Goal: Transaction & Acquisition: Purchase product/service

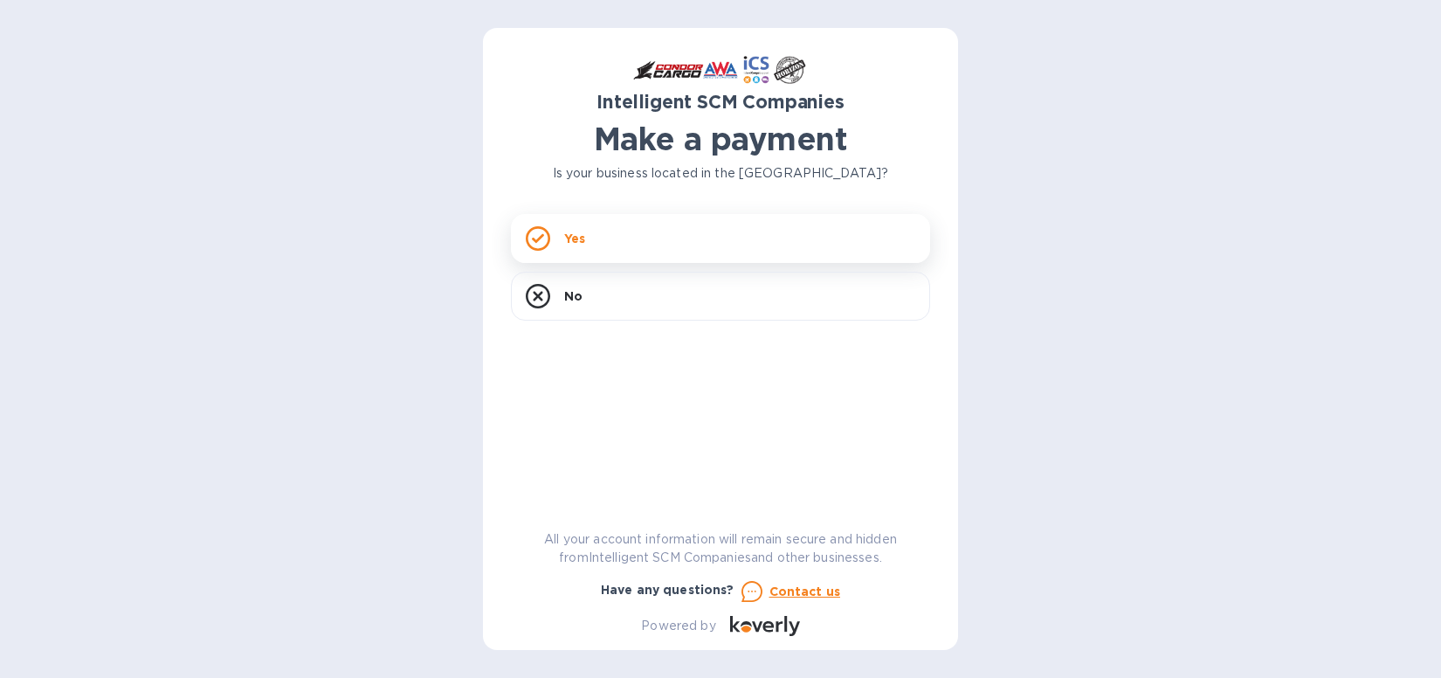
click at [573, 238] on p "Yes" at bounding box center [574, 238] width 21 height 17
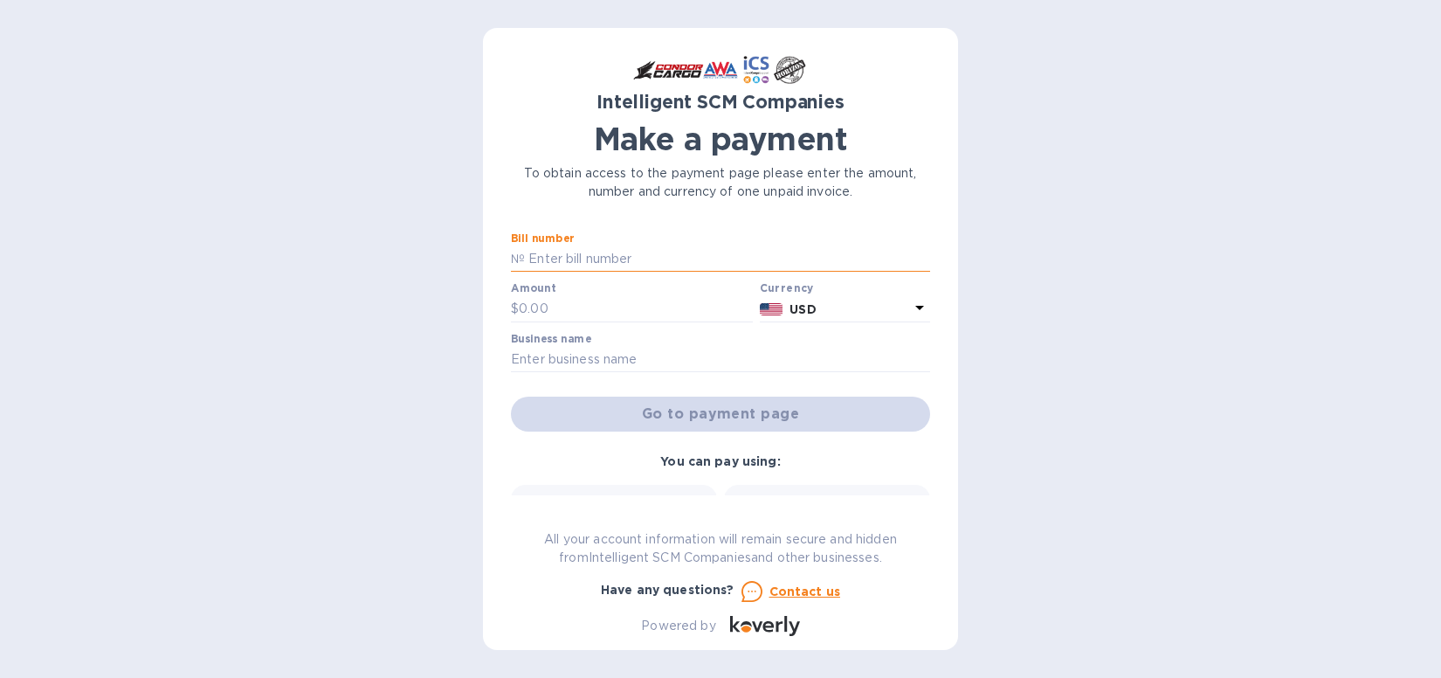
click at [612, 258] on input "text" at bounding box center [727, 259] width 405 height 26
paste input "S00501023"
type input "S00501023/B"
type input "314.00"
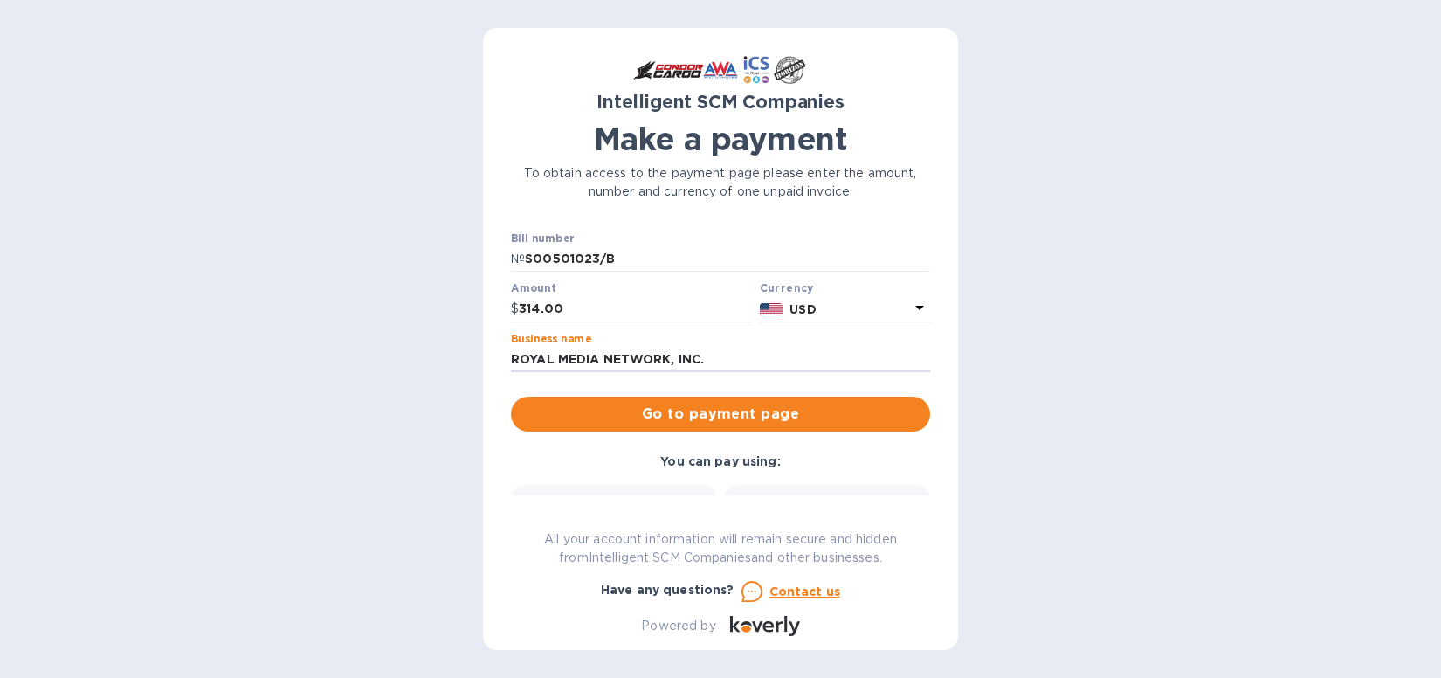
type input "ROYAL MEDIA NETWORK, INC."
click at [1302, 449] on div "Intelligent SCM Companies Make a payment To obtain access to the payment page p…" at bounding box center [720, 339] width 1441 height 678
click at [866, 424] on span "Go to payment page" at bounding box center [720, 413] width 391 height 21
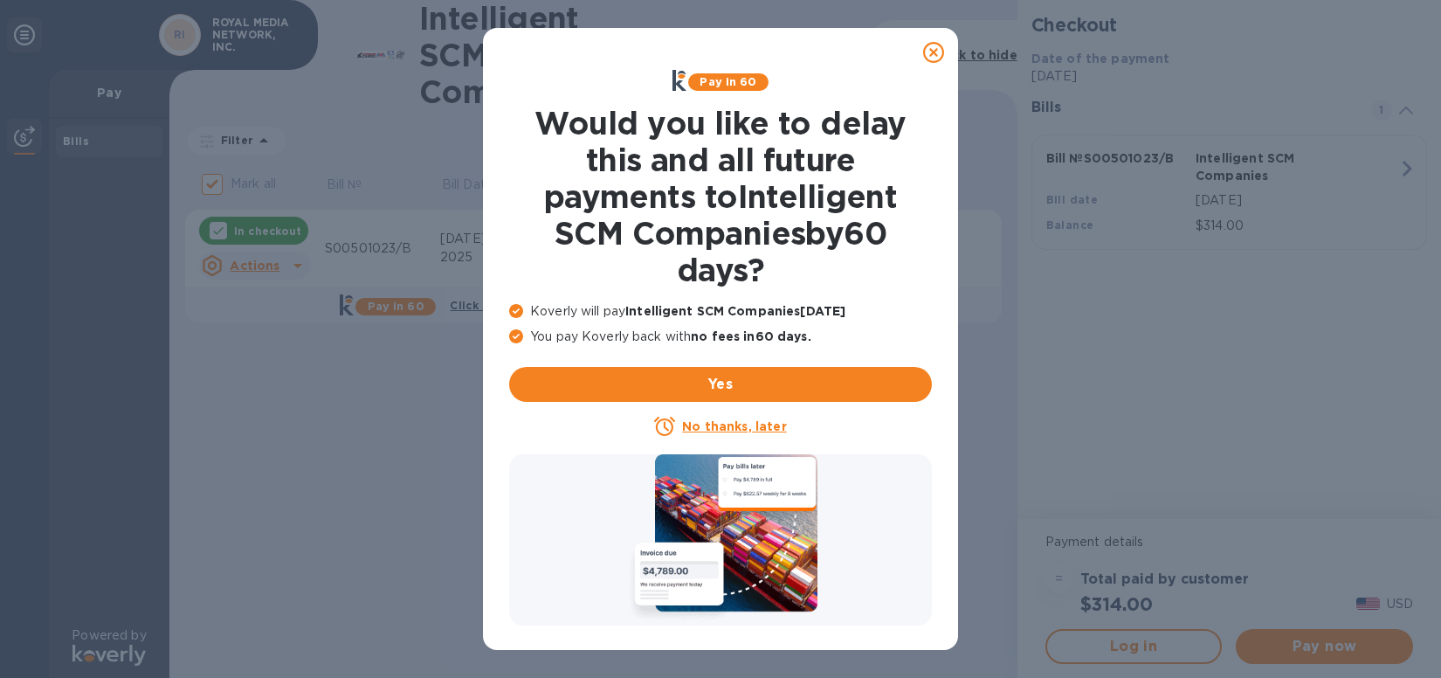
drag, startPoint x: 932, startPoint y: 57, endPoint x: 934, endPoint y: 80, distance: 23.6
click at [932, 59] on icon at bounding box center [933, 52] width 21 height 21
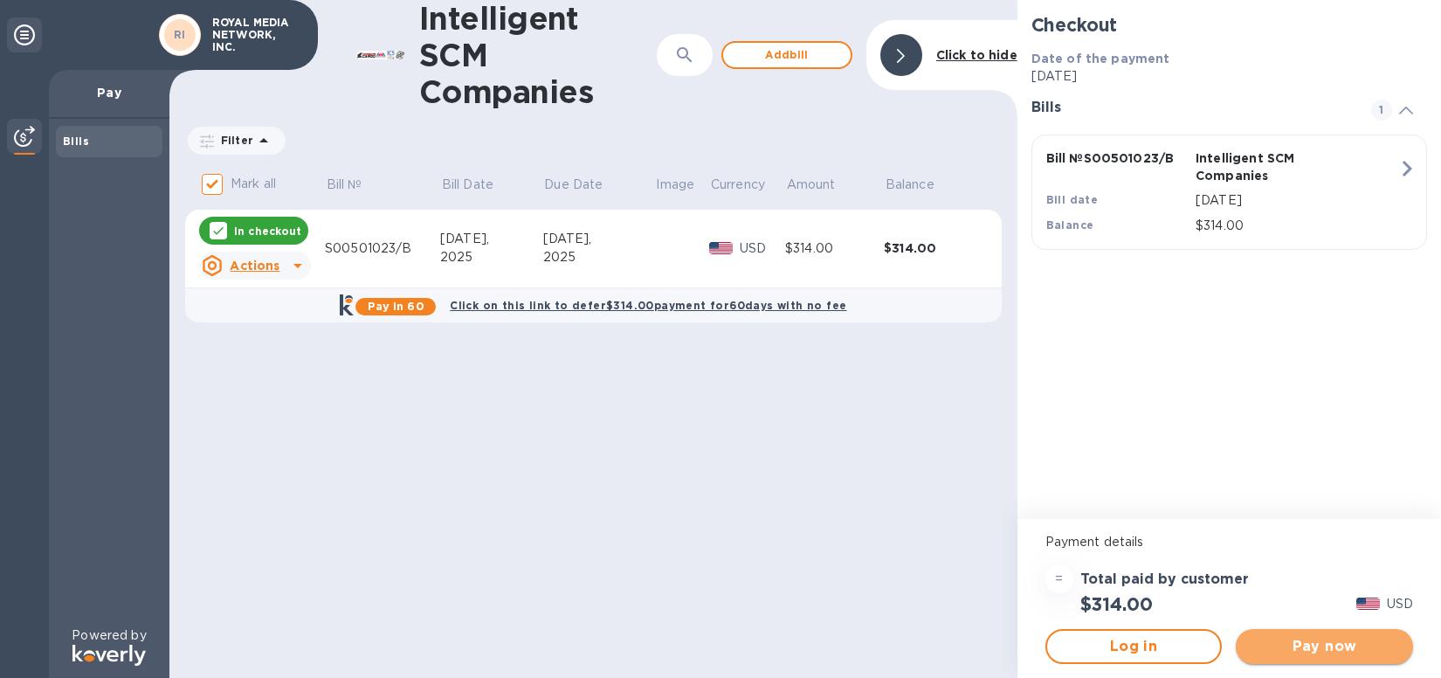
click at [1313, 655] on span "Pay now" at bounding box center [1324, 646] width 149 height 21
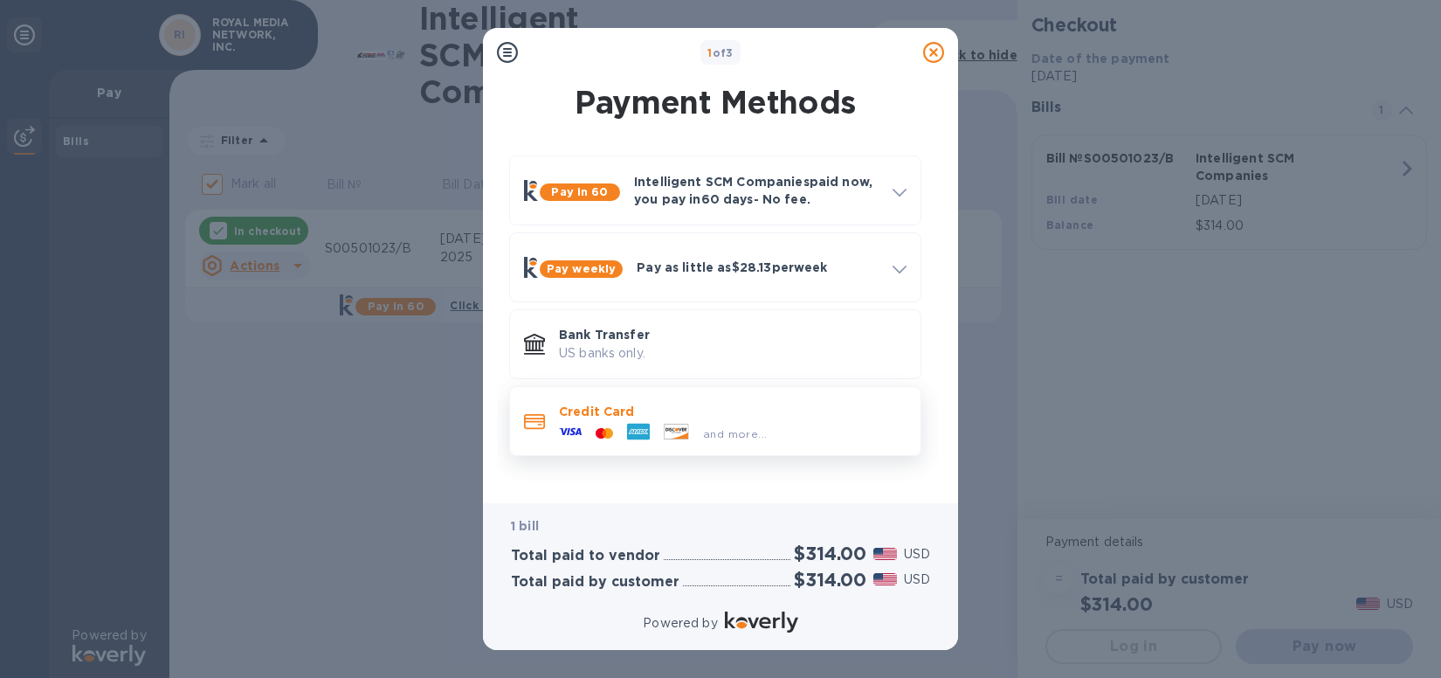
click at [602, 428] on icon at bounding box center [600, 432] width 9 height 10
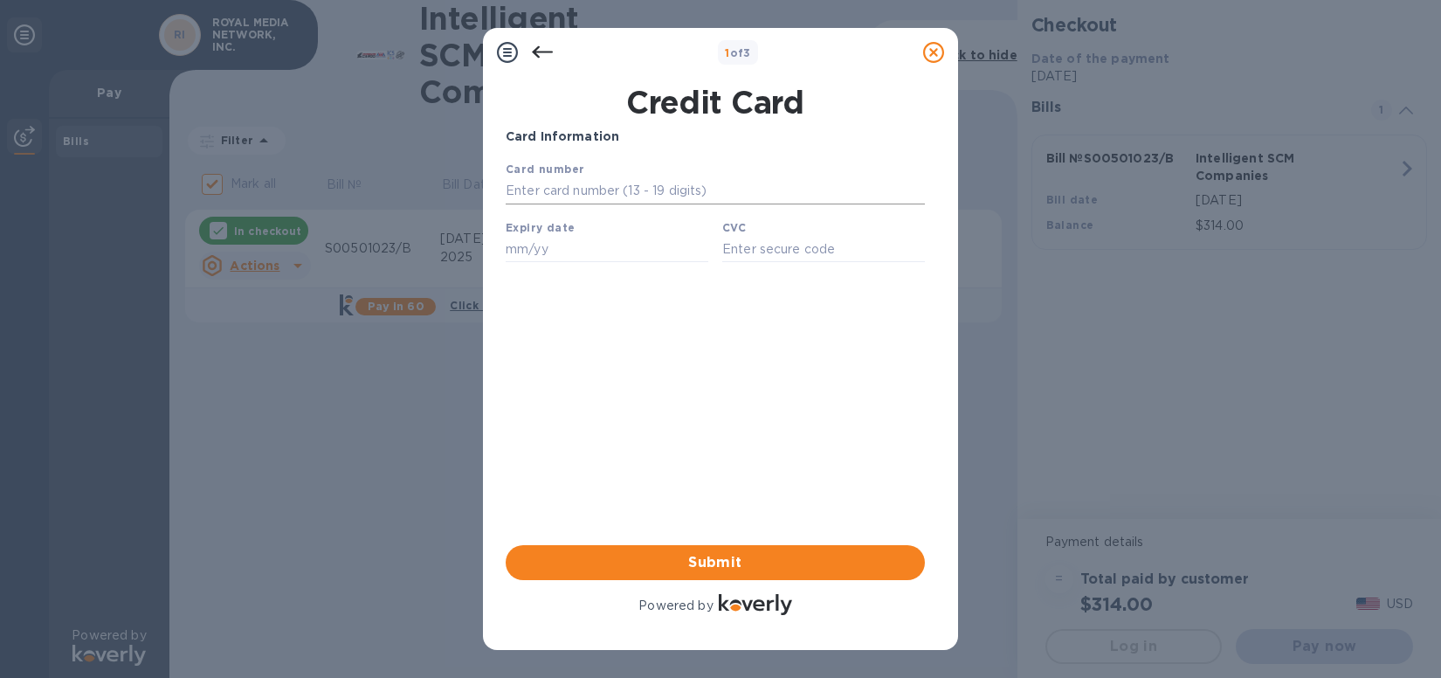
click at [596, 194] on input "text" at bounding box center [715, 191] width 419 height 26
type input "[CREDIT_CARD_NUMBER]"
type input "06/29"
type input "3427"
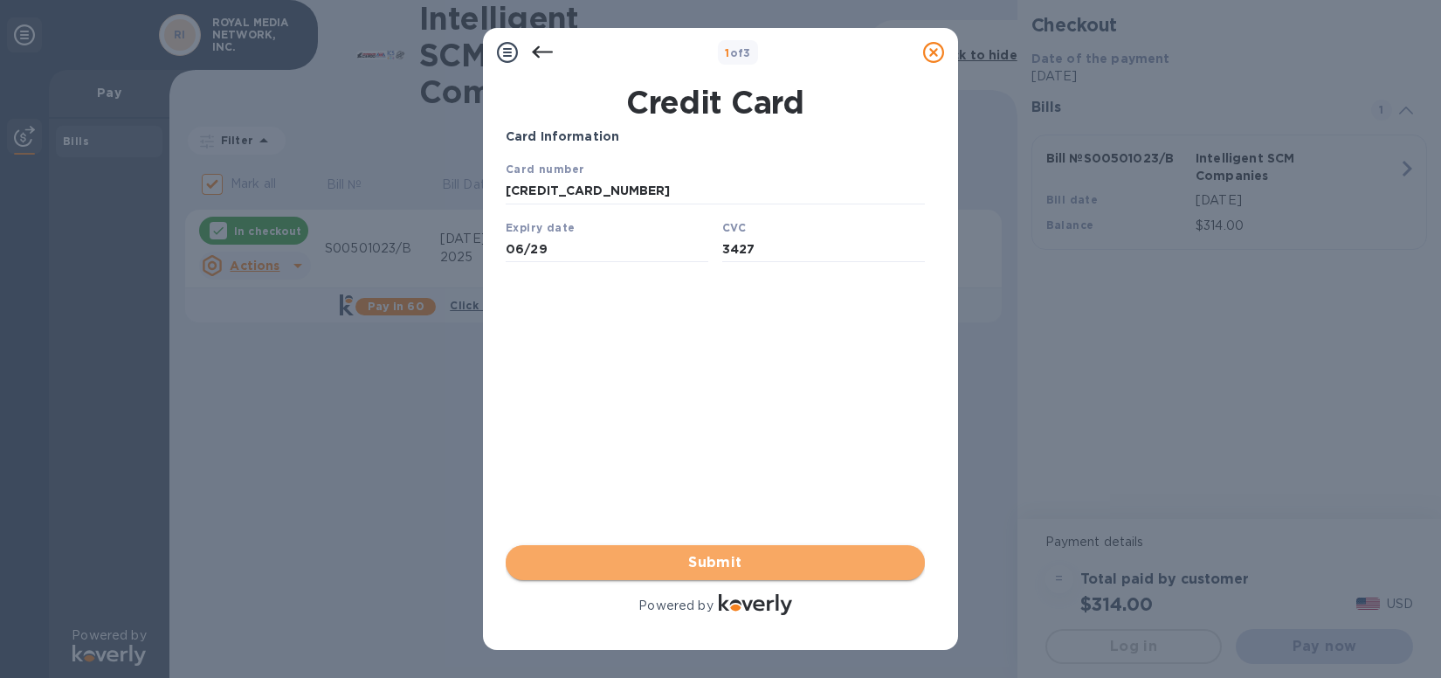
click at [790, 569] on span "Submit" at bounding box center [715, 562] width 391 height 21
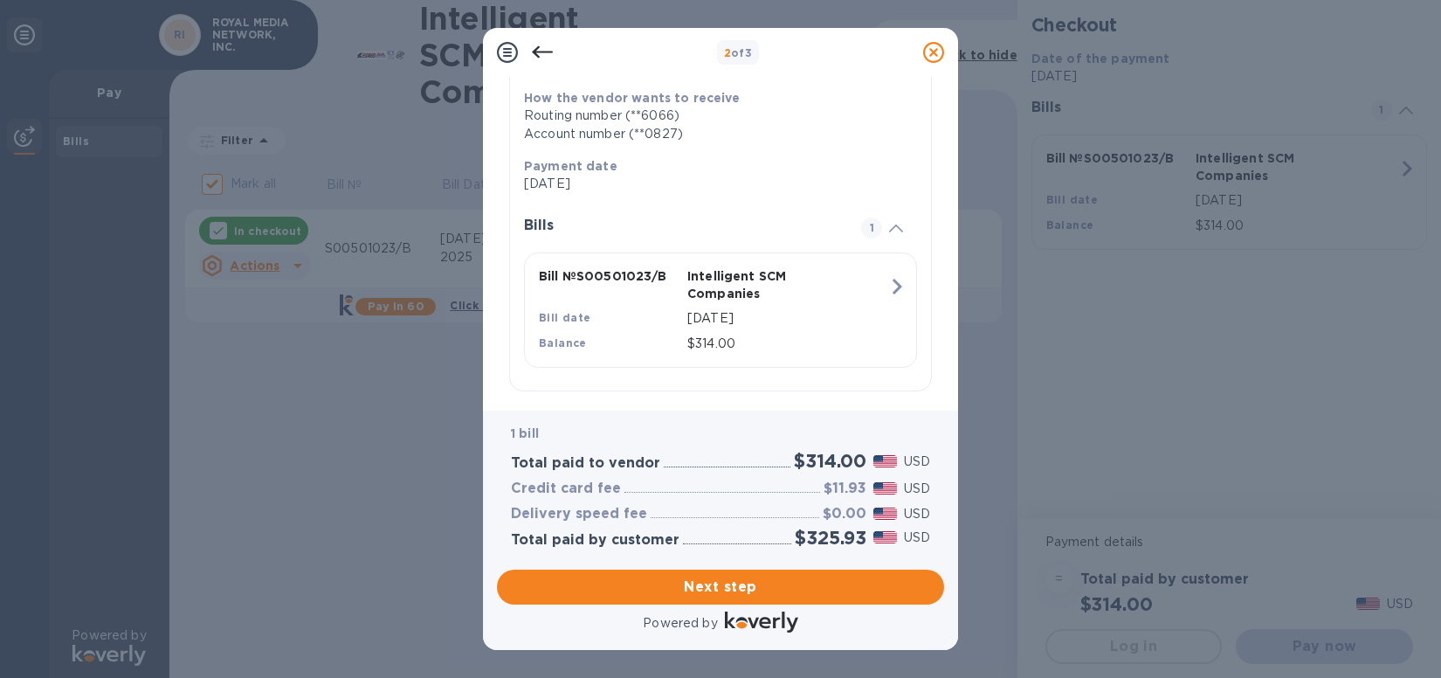
scroll to position [278, 0]
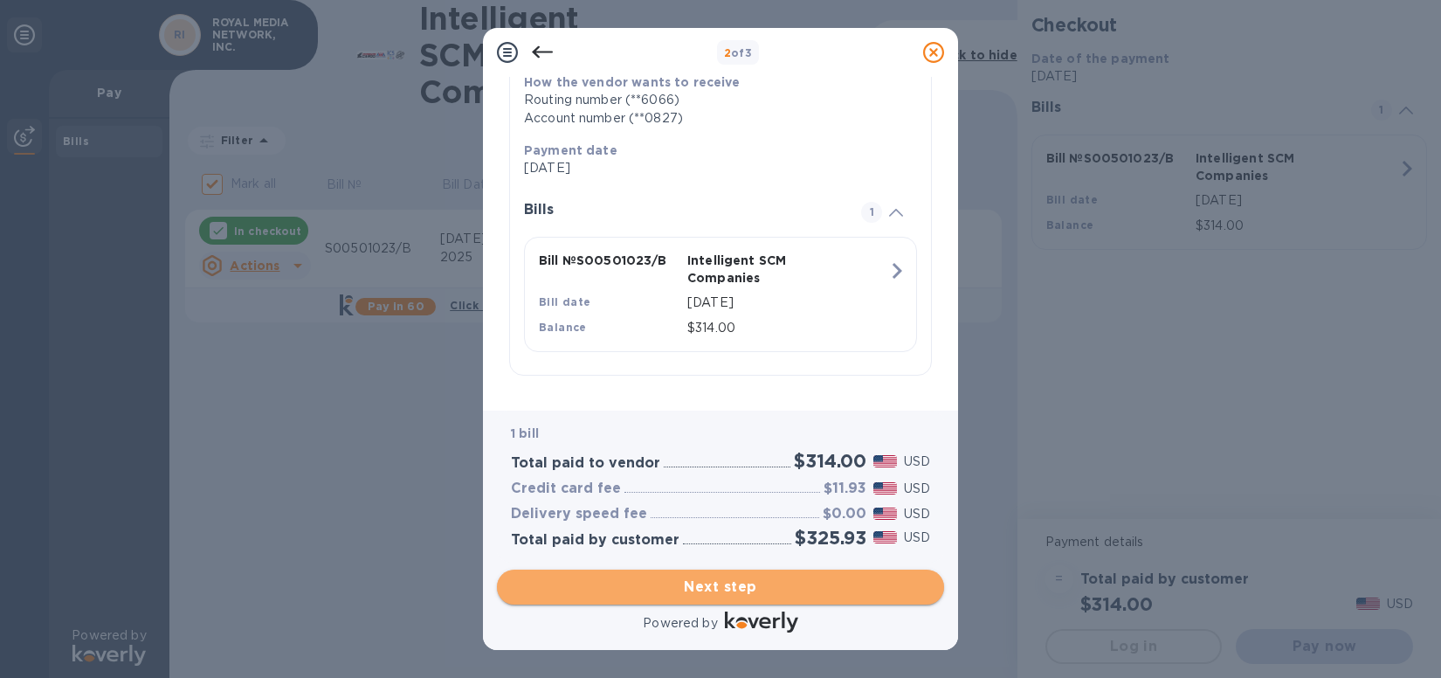
click at [798, 589] on span "Next step" at bounding box center [720, 586] width 419 height 21
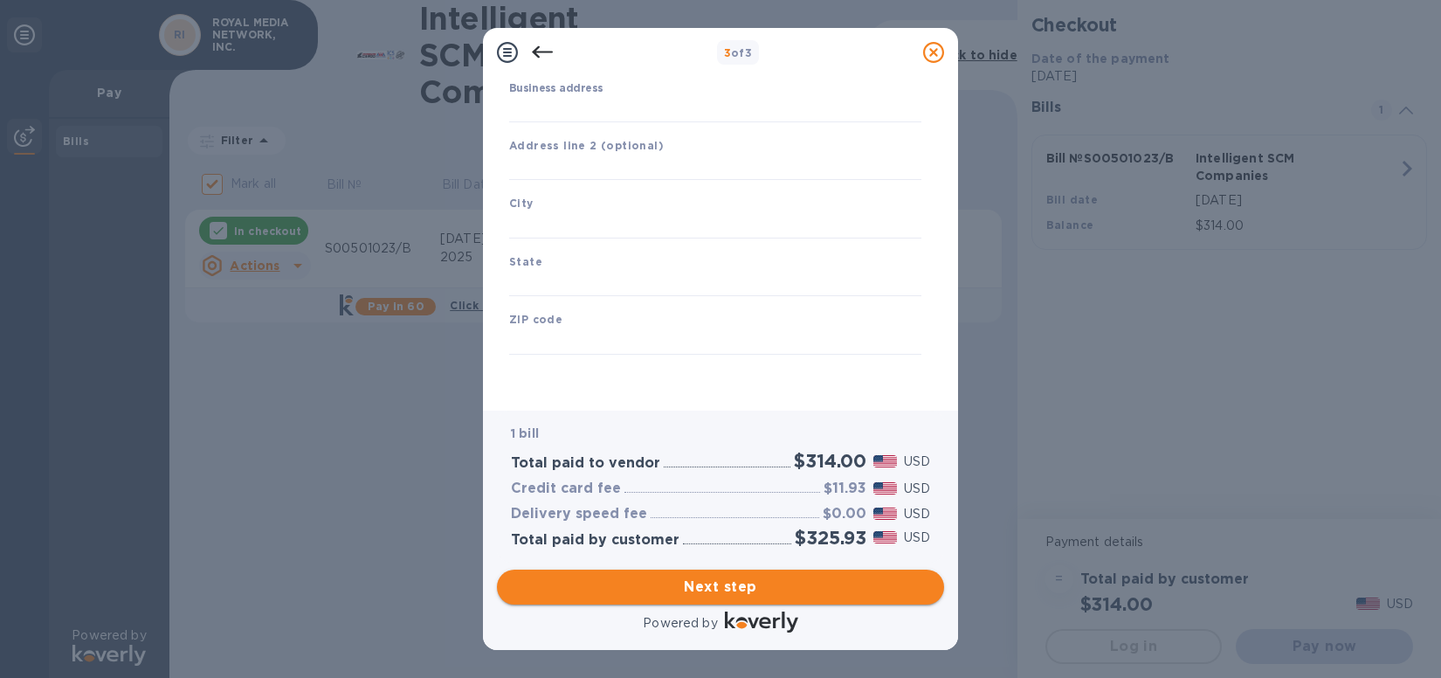
type input "[GEOGRAPHIC_DATA]"
click at [562, 109] on input "Business address" at bounding box center [715, 109] width 412 height 26
click at [650, 107] on input "Business address" at bounding box center [715, 109] width 412 height 26
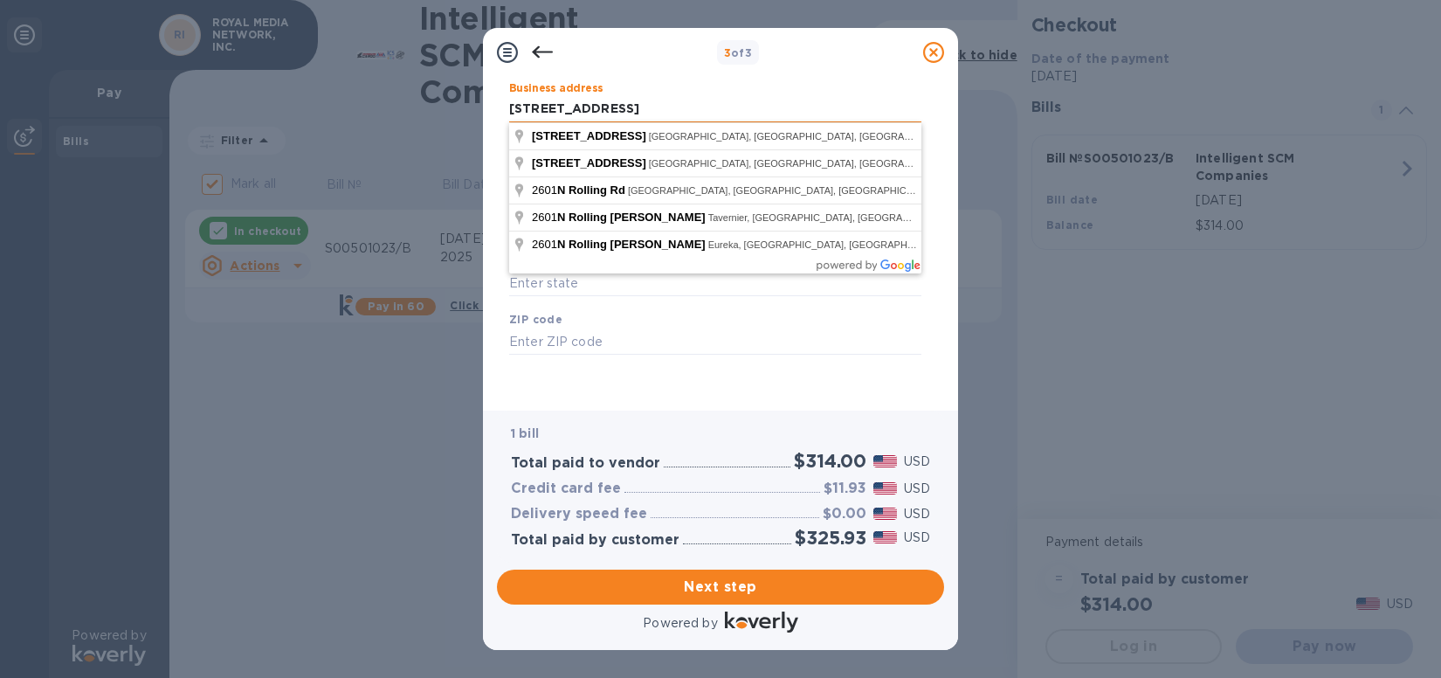
type input "[STREET_ADDRESS]"
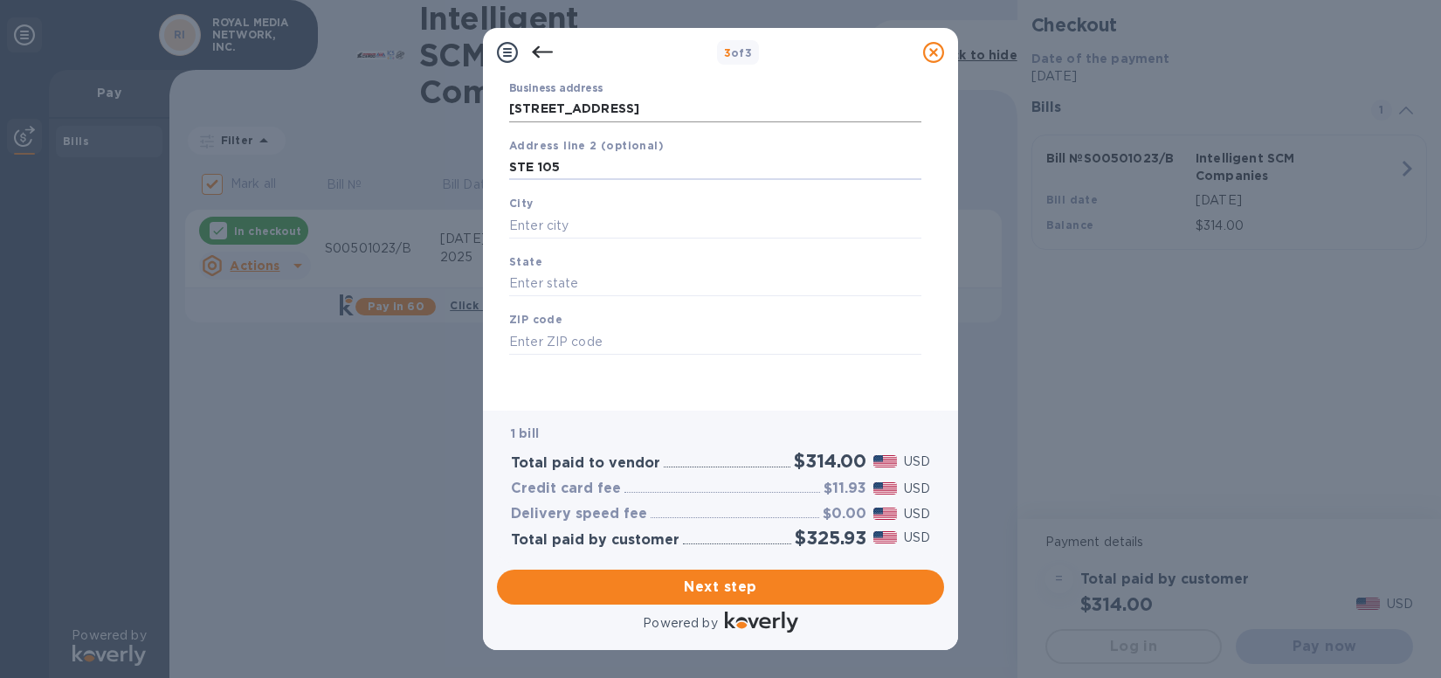
type input "STE 105"
type input "WINDSOR MILL"
type input "MD"
type input "21244"
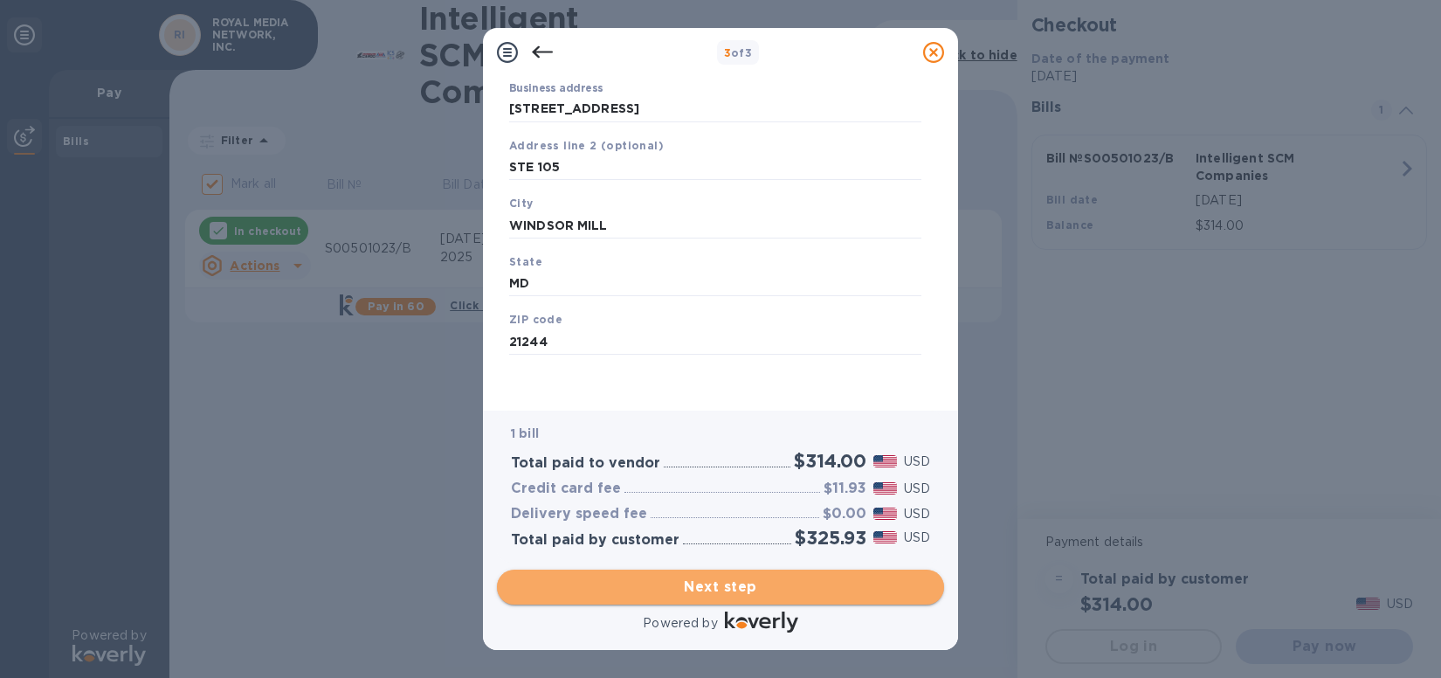
click at [807, 600] on button "Next step" at bounding box center [720, 586] width 447 height 35
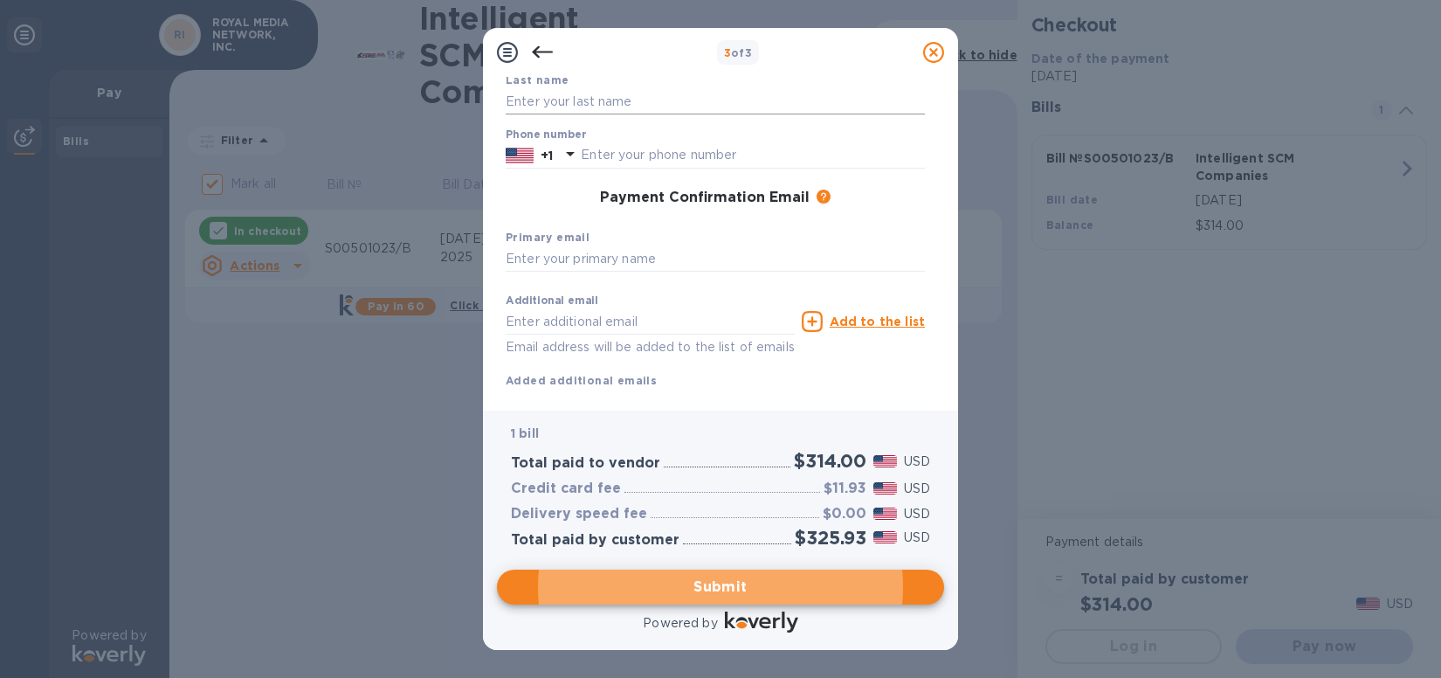
click at [624, 104] on input "text" at bounding box center [715, 101] width 419 height 26
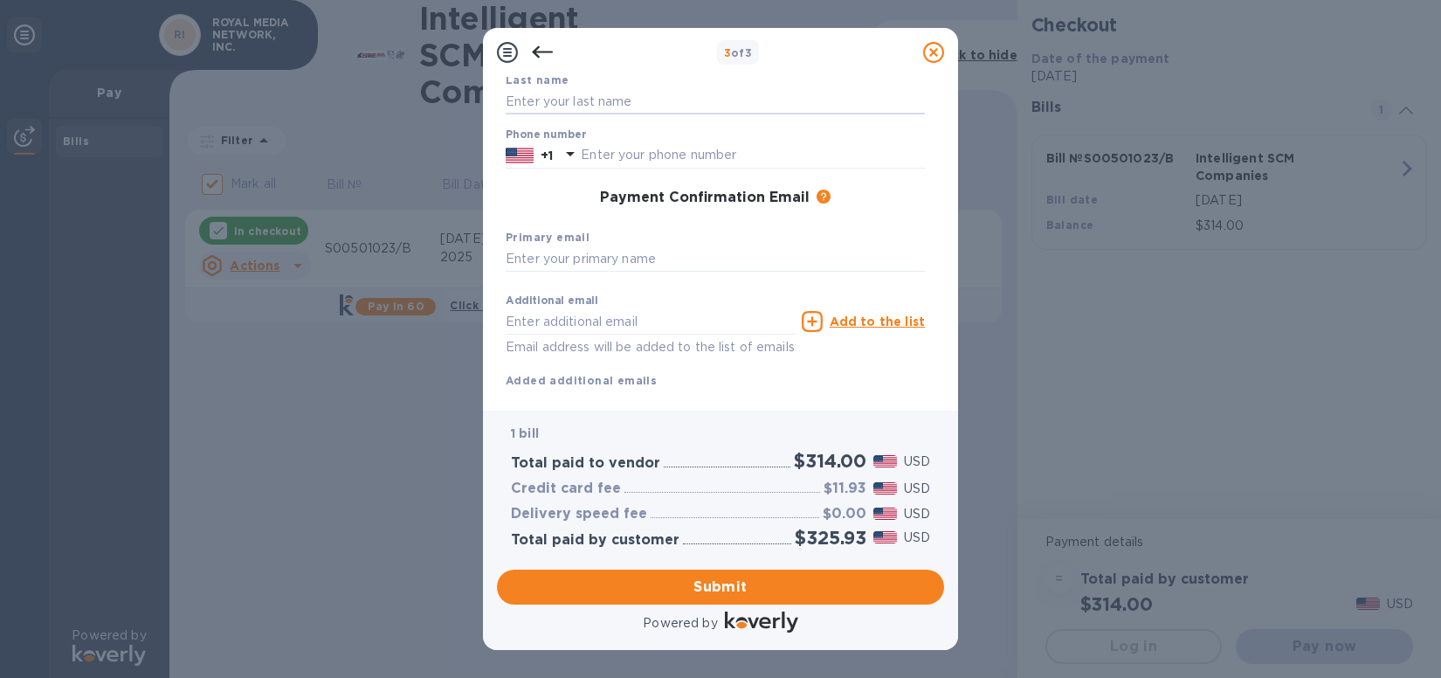
scroll to position [0, 0]
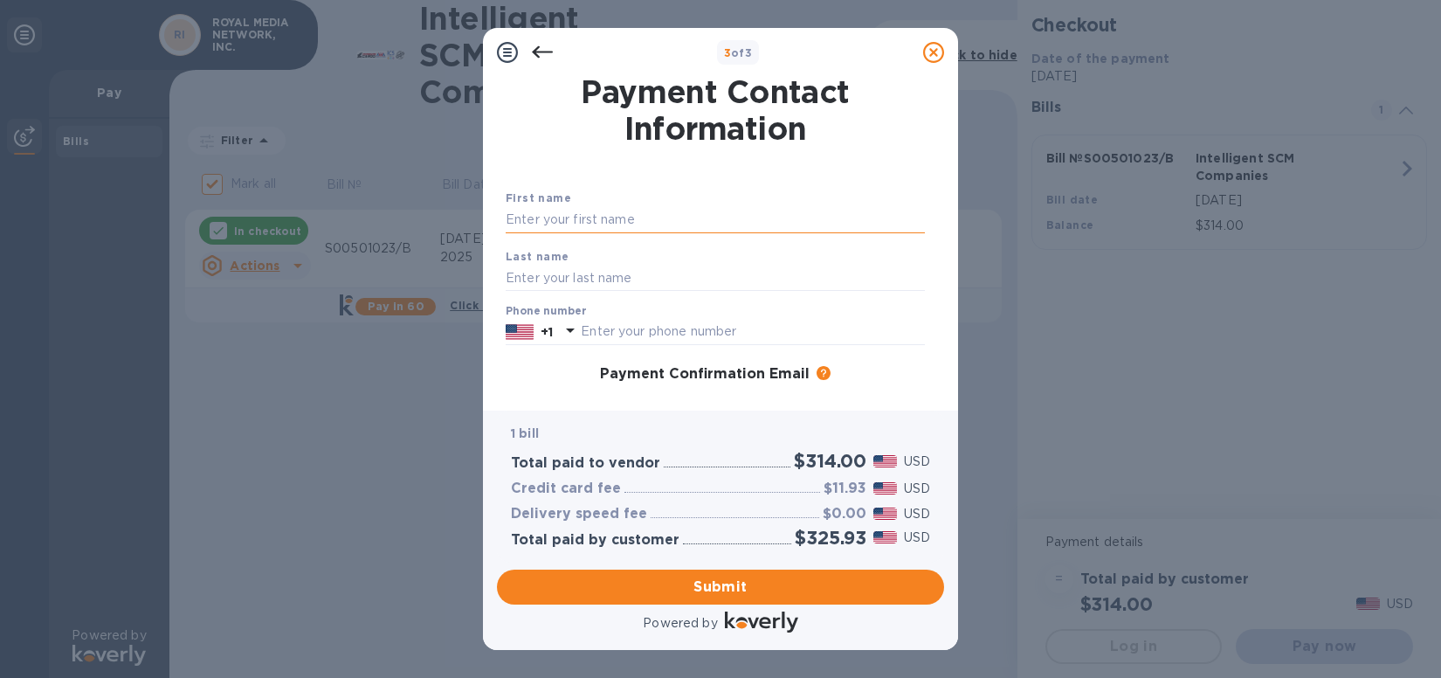
click at [530, 222] on input "text" at bounding box center [715, 220] width 419 height 26
type input "[PERSON_NAME]"
type input "4432706317"
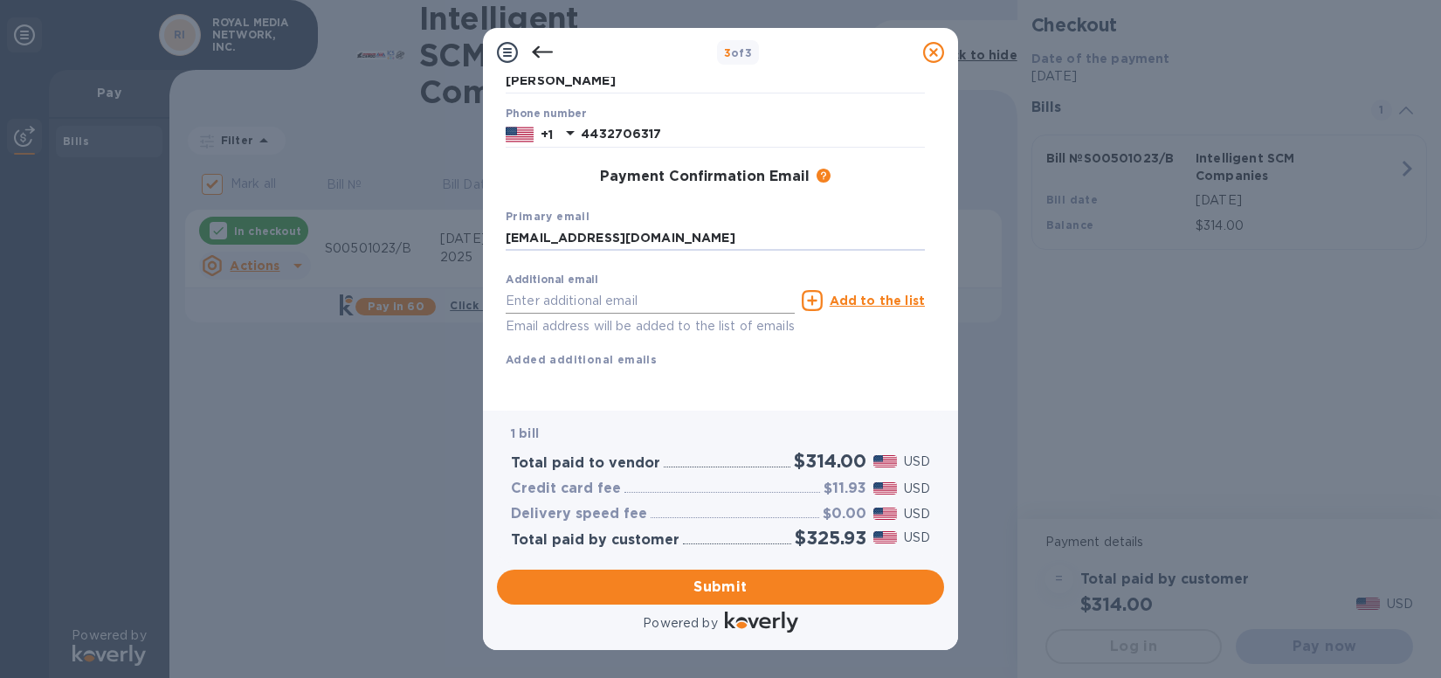
type input "[EMAIL_ADDRESS][DOMAIN_NAME]"
click at [776, 366] on div "First name [PERSON_NAME] Last name [PERSON_NAME] Phone number [PHONE_NUMBER] Pa…" at bounding box center [715, 193] width 419 height 405
click at [807, 597] on button "Submit" at bounding box center [720, 586] width 447 height 35
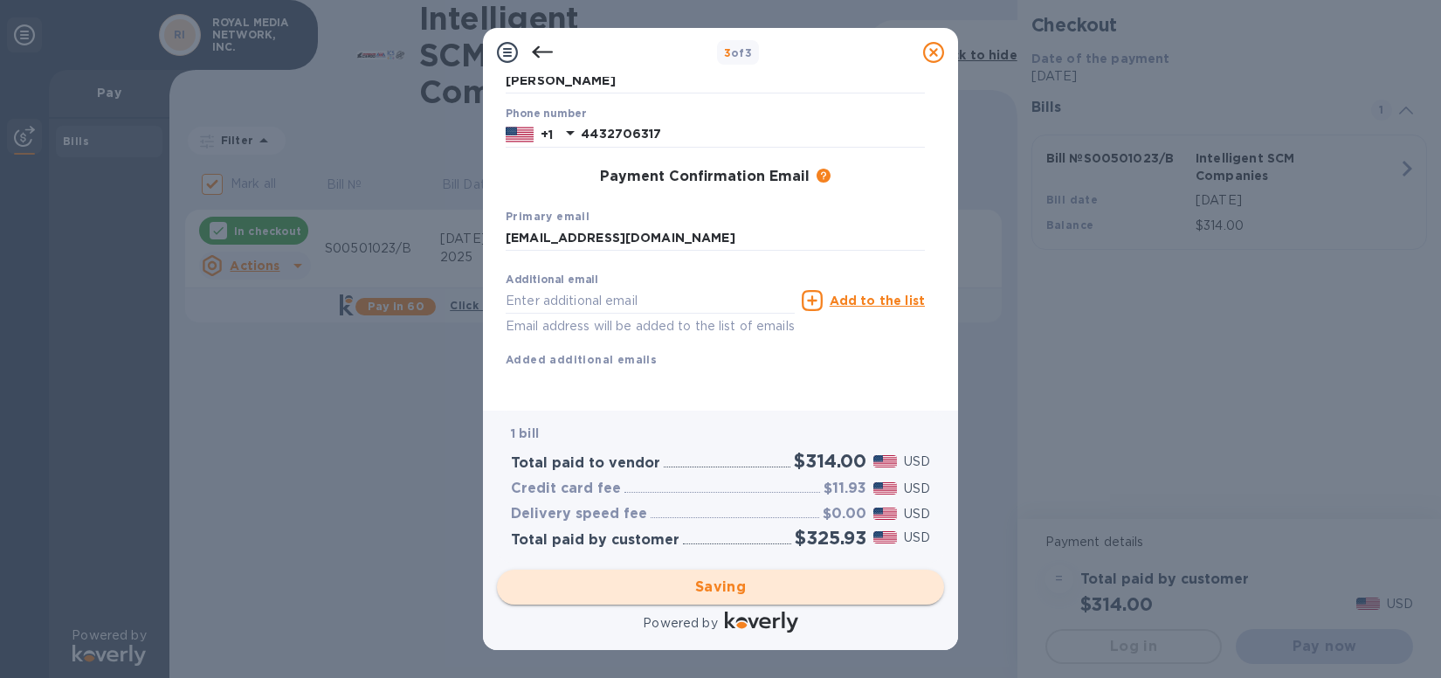
checkbox input "false"
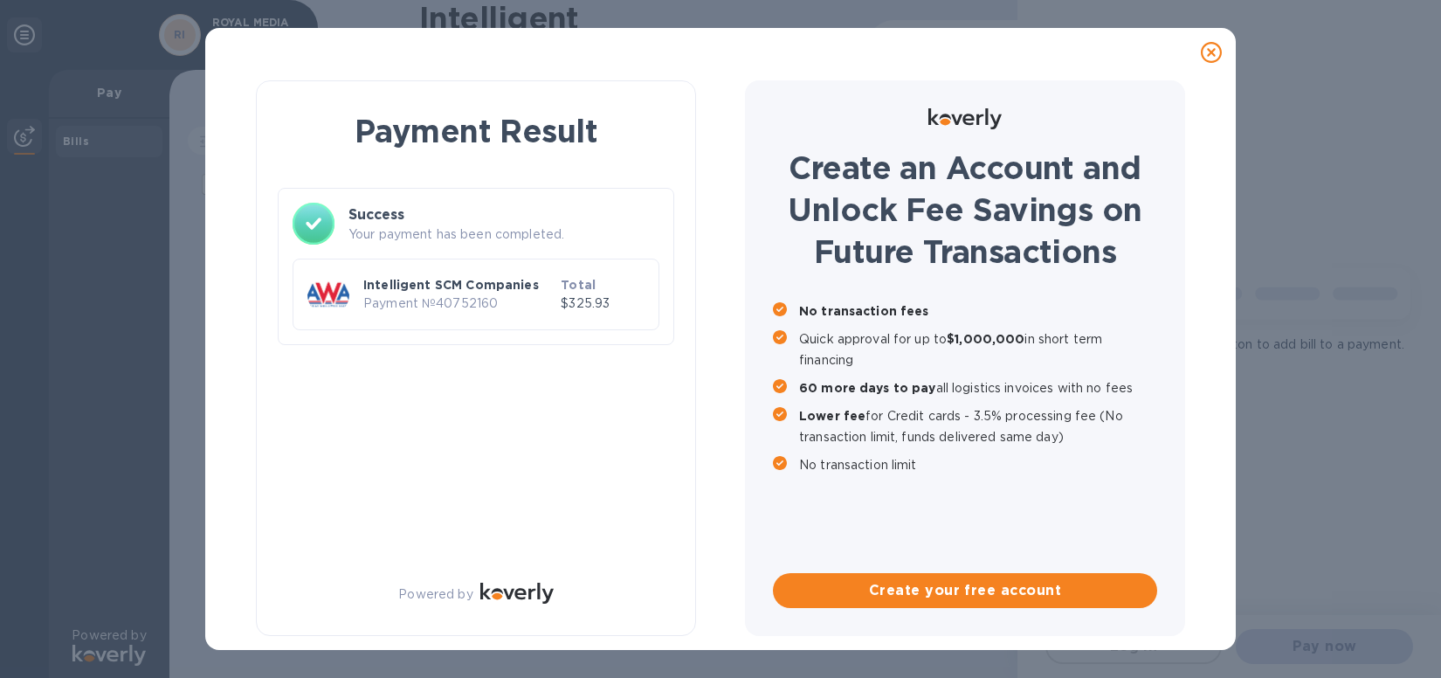
scroll to position [0, 0]
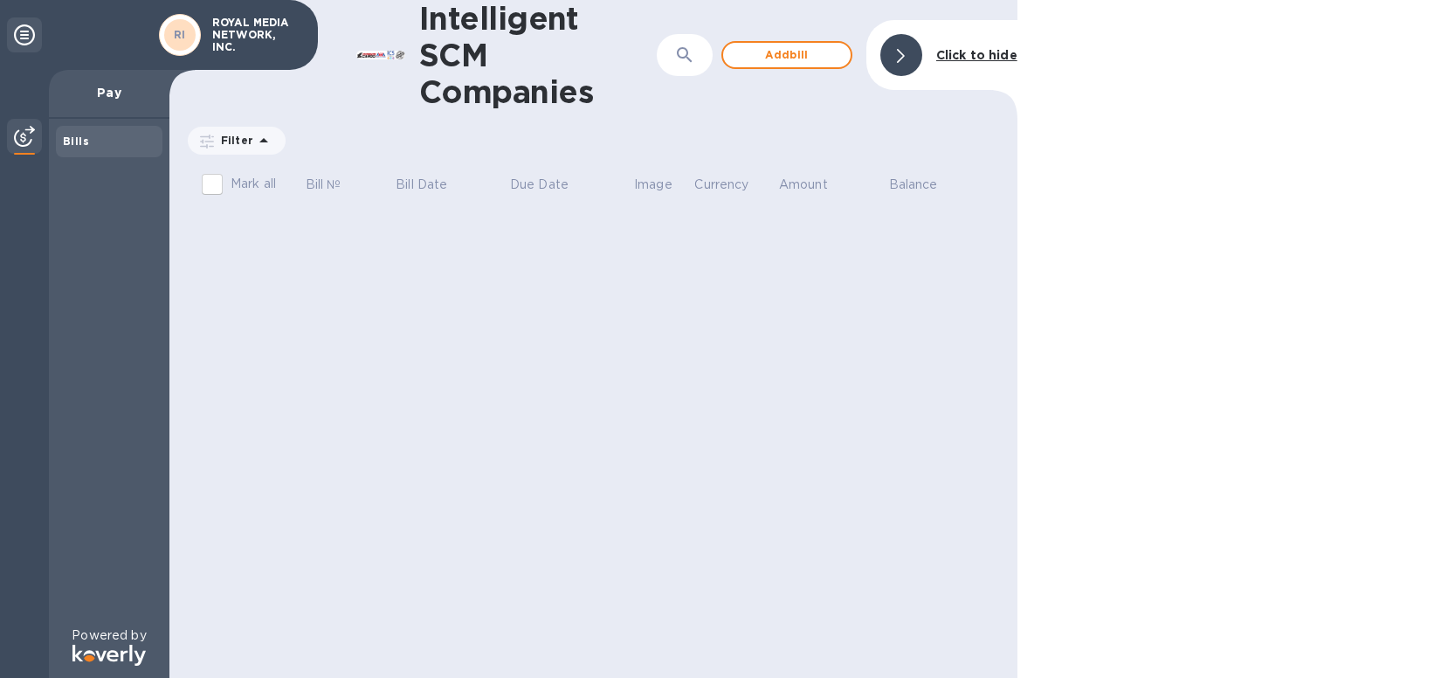
click at [65, 138] on b "Bills" at bounding box center [76, 140] width 26 height 13
click at [20, 34] on icon at bounding box center [24, 34] width 21 height 21
